Goal: Check status

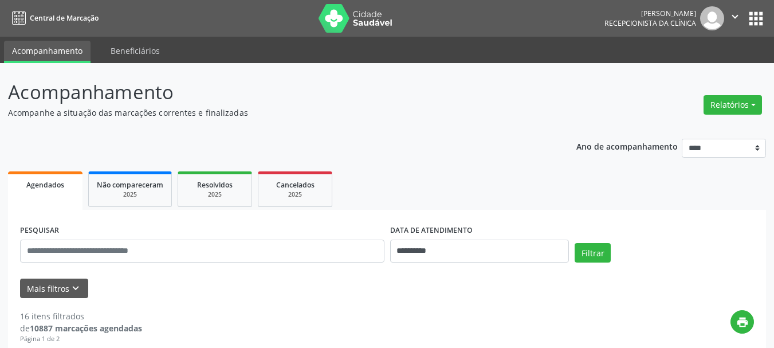
scroll to position [115, 0]
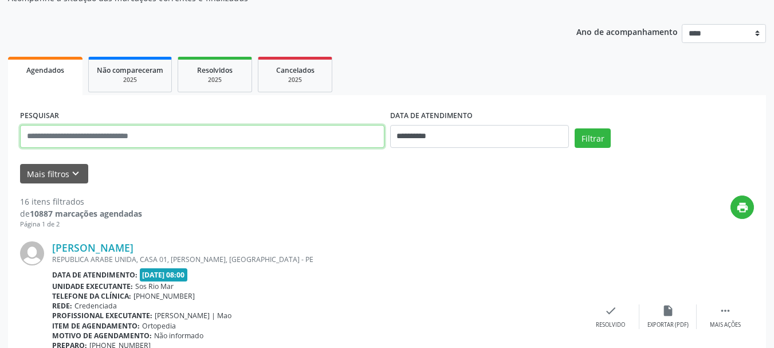
click at [140, 144] on input "text" at bounding box center [202, 136] width 364 height 23
type input "******"
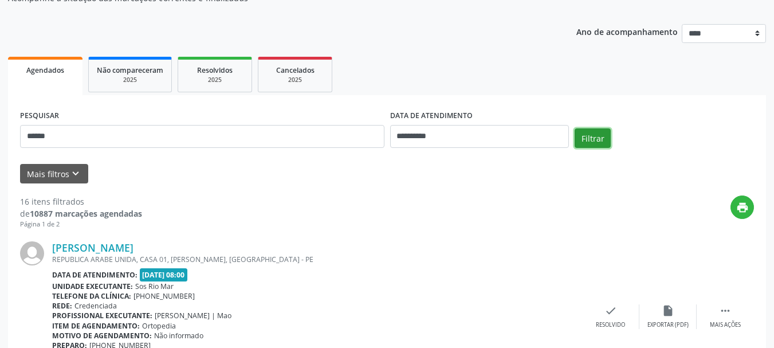
click at [596, 146] on button "Filtrar" at bounding box center [593, 137] width 36 height 19
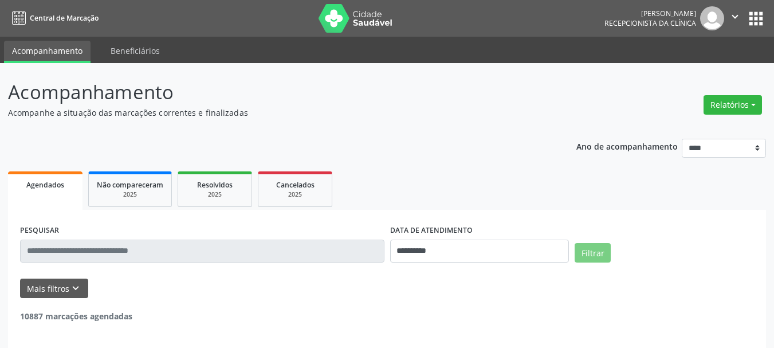
drag, startPoint x: 198, startPoint y: 235, endPoint x: 175, endPoint y: 255, distance: 30.8
click at [190, 237] on div "PESQUISAR" at bounding box center [202, 246] width 370 height 49
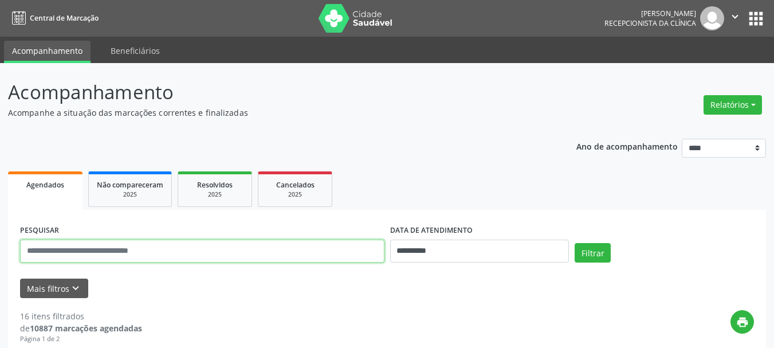
drag, startPoint x: 175, startPoint y: 255, endPoint x: 395, endPoint y: 286, distance: 222.1
click at [175, 255] on input "text" at bounding box center [202, 250] width 364 height 23
type input "***"
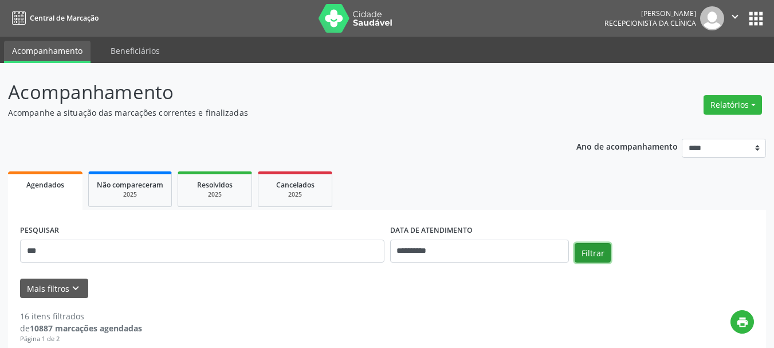
click at [602, 250] on button "Filtrar" at bounding box center [593, 252] width 36 height 19
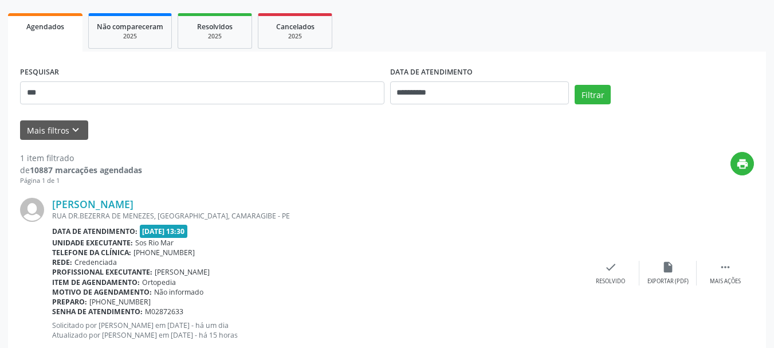
scroll to position [191, 0]
